Goal: Task Accomplishment & Management: Manage account settings

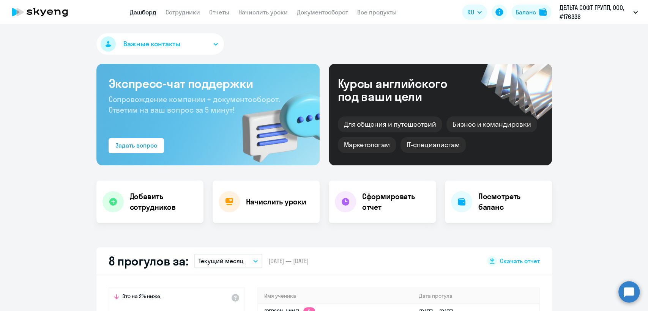
click at [171, 16] on app-menu-item-link "Сотрудники" at bounding box center [183, 12] width 35 height 9
click at [176, 14] on link "Сотрудники" at bounding box center [183, 12] width 35 height 8
select select "30"
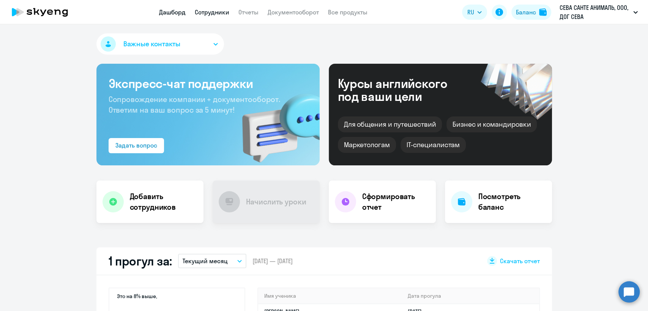
click at [214, 11] on link "Сотрудники" at bounding box center [212, 12] width 35 height 8
select select "30"
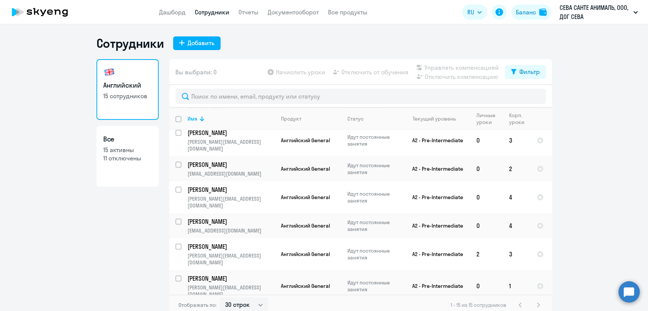
scroll to position [216, 0]
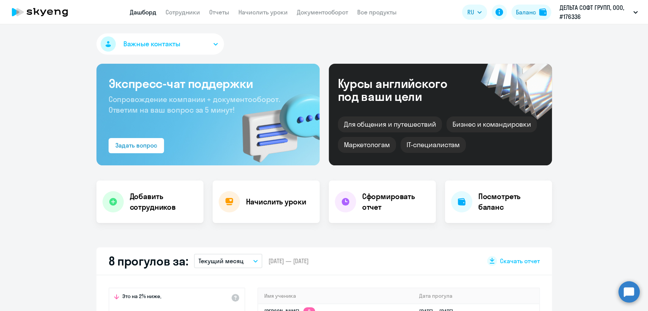
select select "30"
click at [182, 11] on link "Сотрудники" at bounding box center [183, 12] width 35 height 8
select select "30"
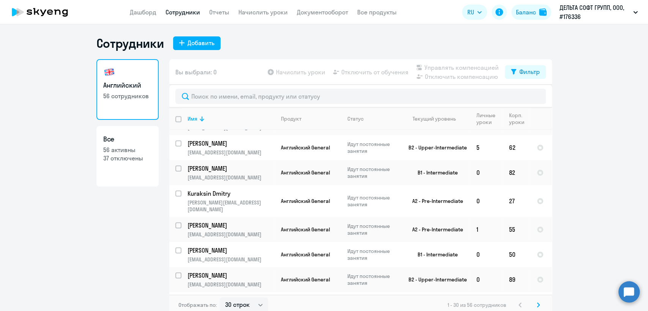
scroll to position [453, 0]
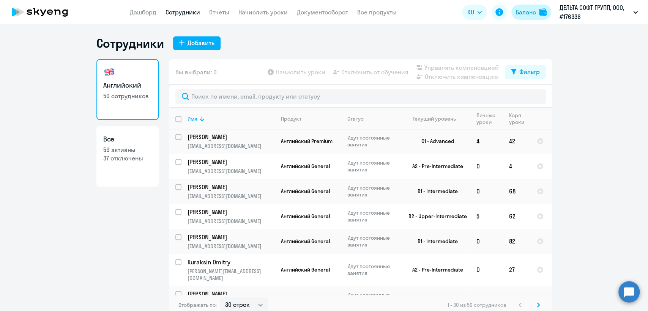
click at [532, 12] on div "Баланс" at bounding box center [526, 12] width 20 height 9
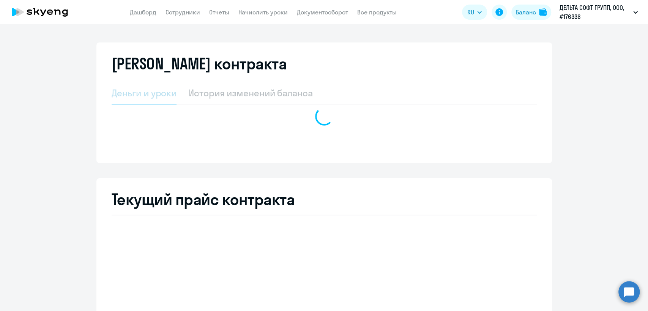
select select "english_adult_not_native_speaker"
